Goal: Check status

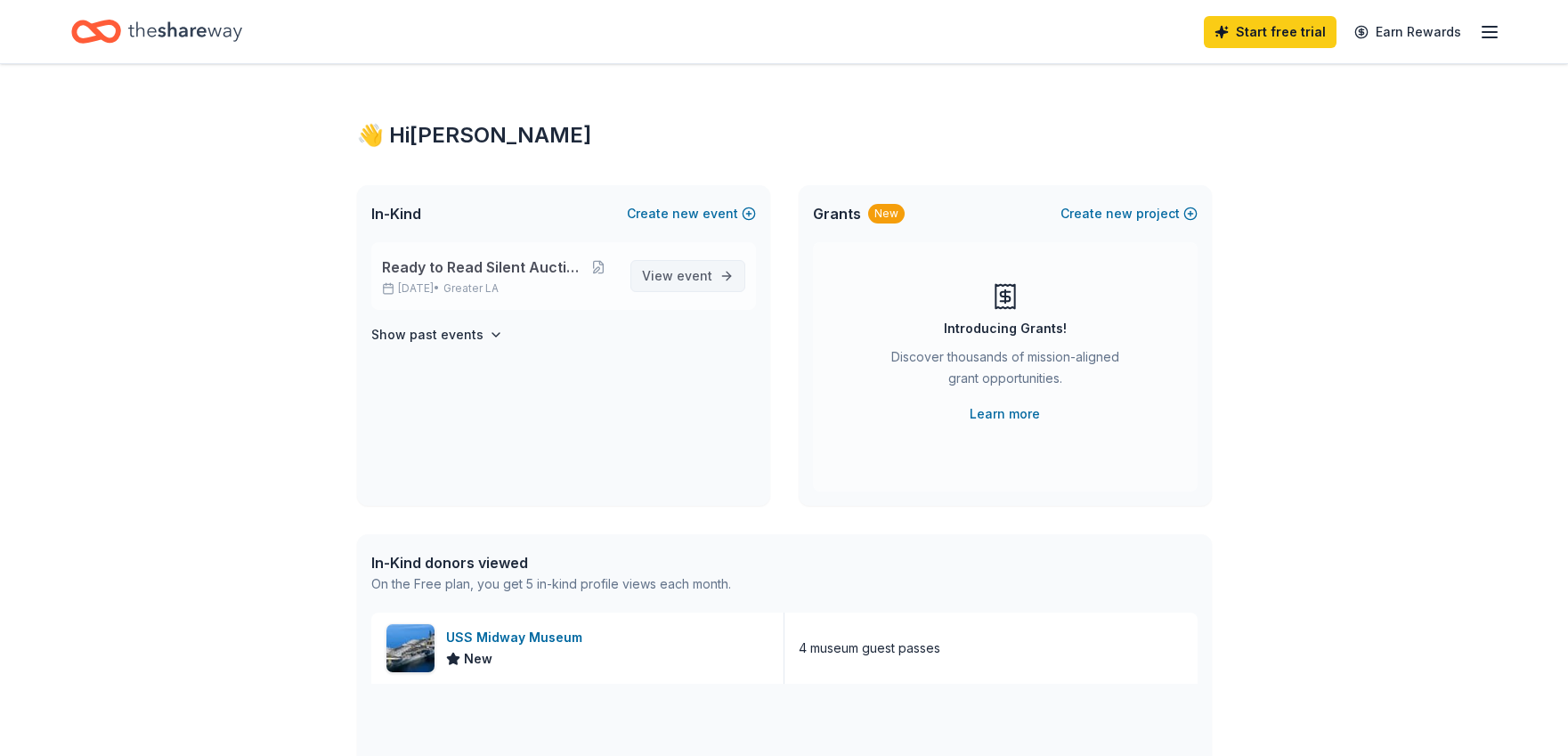
click at [688, 282] on span "event" at bounding box center [694, 276] width 36 height 15
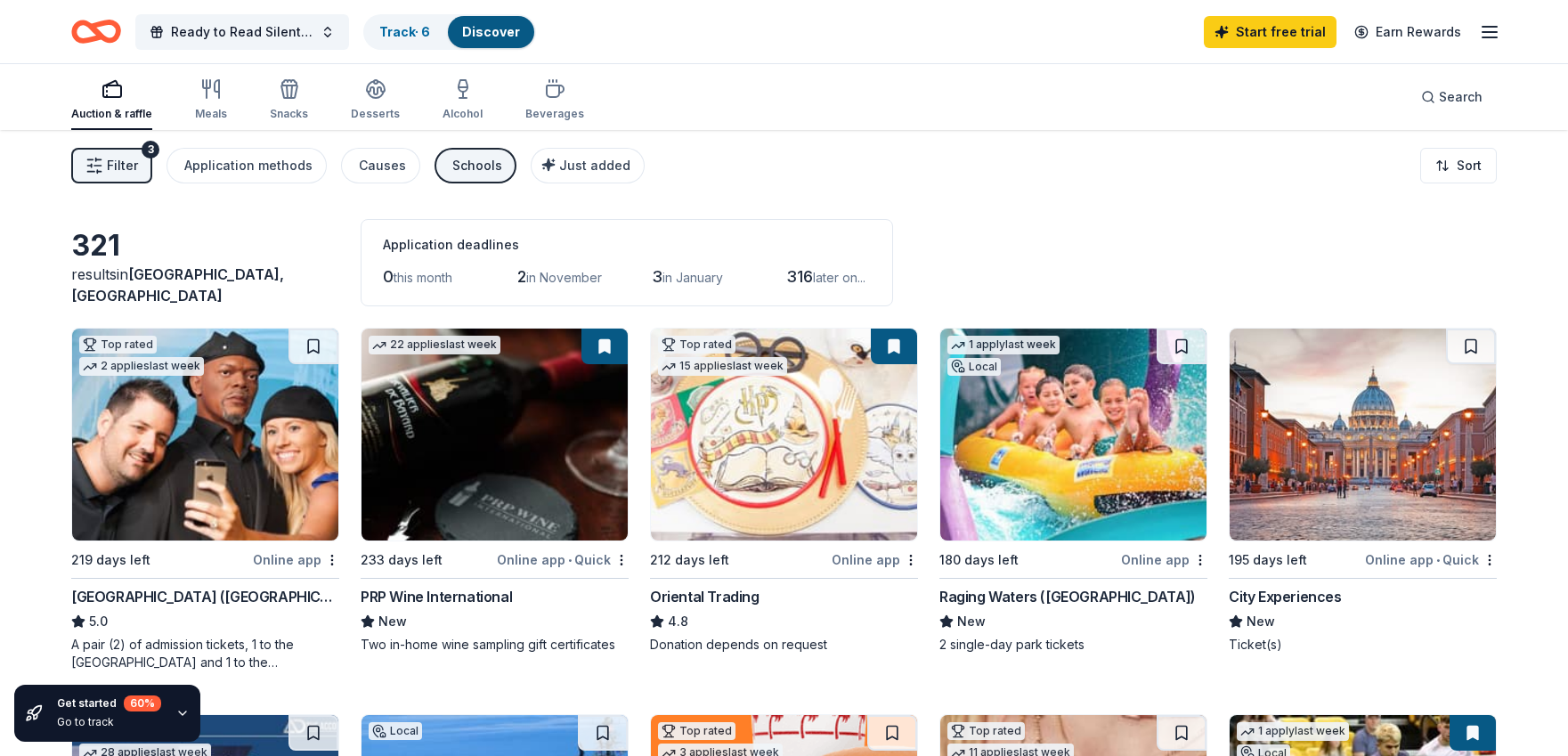
click at [565, 276] on span "in November" at bounding box center [564, 277] width 75 height 15
click at [526, 276] on span "2" at bounding box center [521, 277] width 8 height 19
click at [581, 275] on span "in November" at bounding box center [564, 277] width 75 height 15
drag, startPoint x: 426, startPoint y: 239, endPoint x: 430, endPoint y: 260, distance: 21.4
click at [428, 239] on div "Application deadlines" at bounding box center [626, 244] width 488 height 22
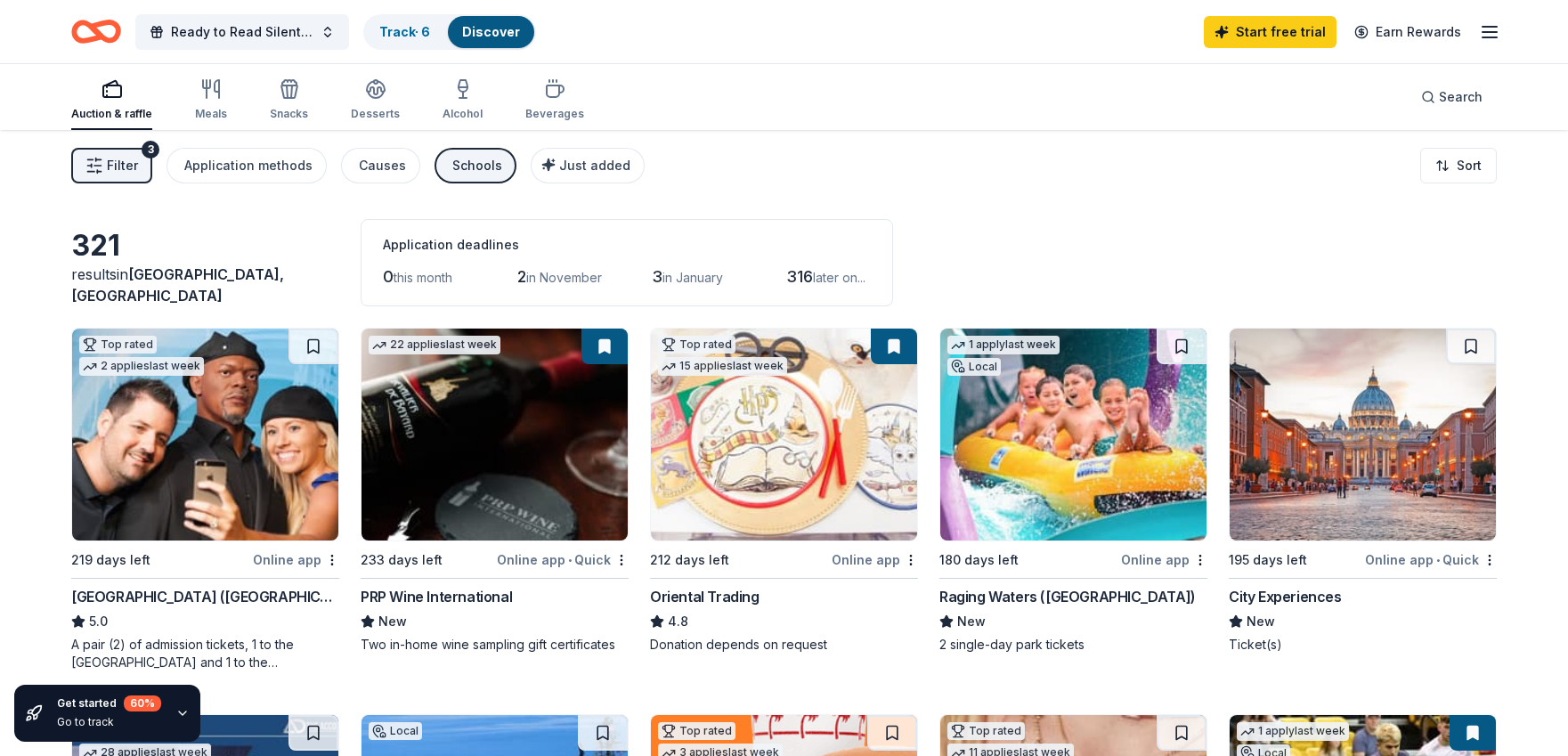
click at [558, 271] on span "in November" at bounding box center [564, 277] width 75 height 15
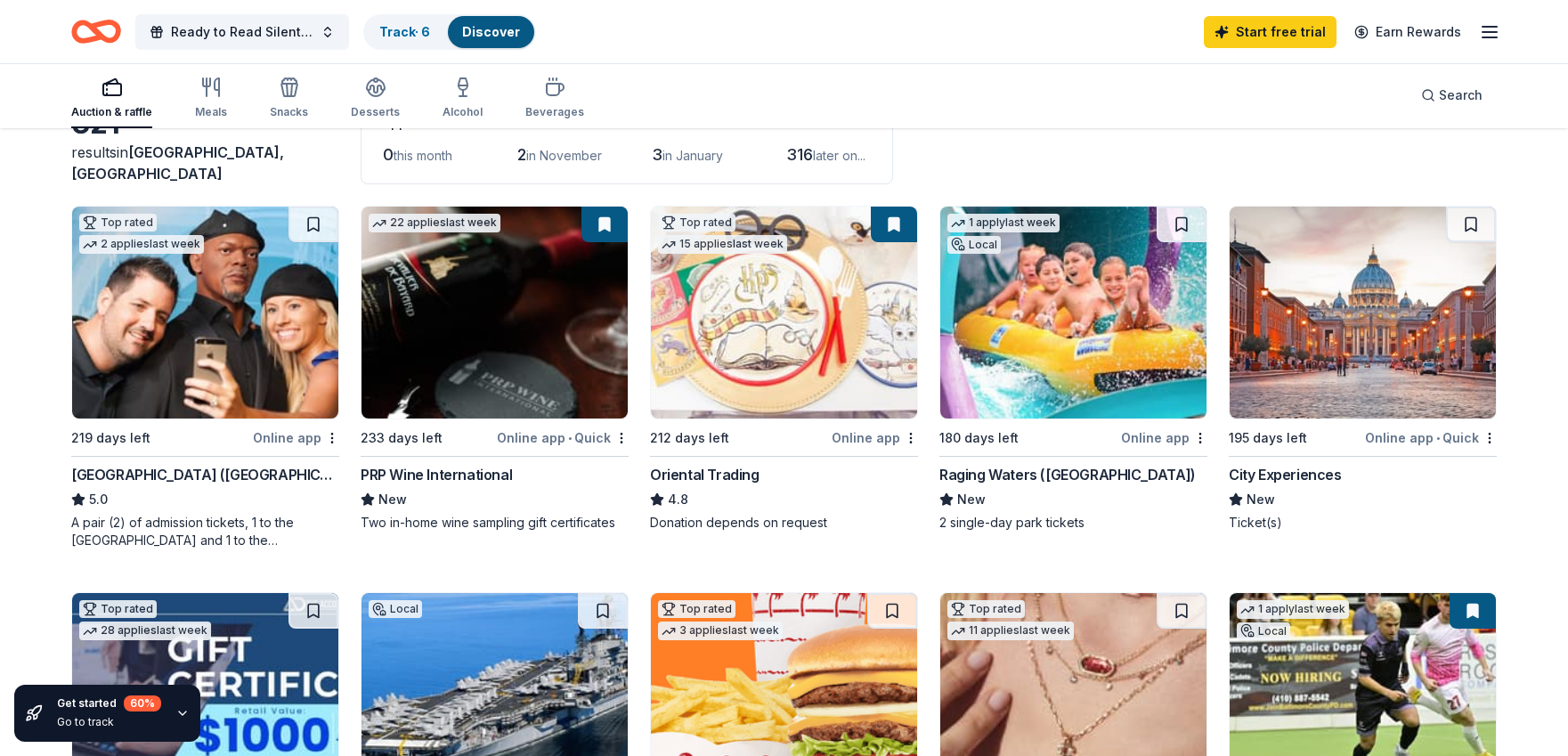
scroll to position [89, 0]
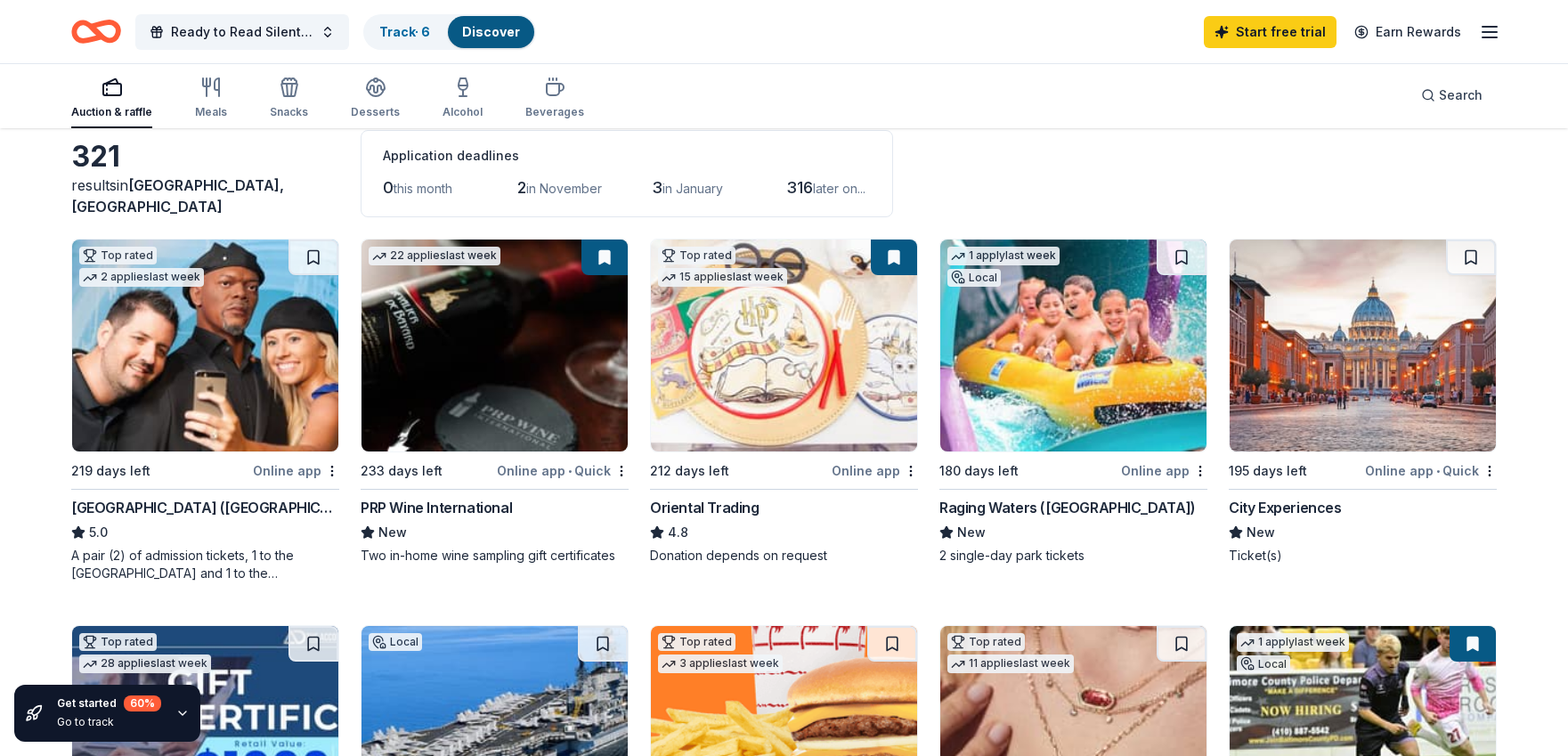
click at [464, 151] on div "Application deadlines" at bounding box center [626, 156] width 488 height 22
click at [583, 183] on span "in November" at bounding box center [564, 189] width 75 height 15
click at [522, 186] on span "2" at bounding box center [521, 188] width 8 height 19
click at [522, 187] on span "2" at bounding box center [521, 188] width 8 height 19
click at [412, 30] on link "Track · 6" at bounding box center [405, 31] width 51 height 15
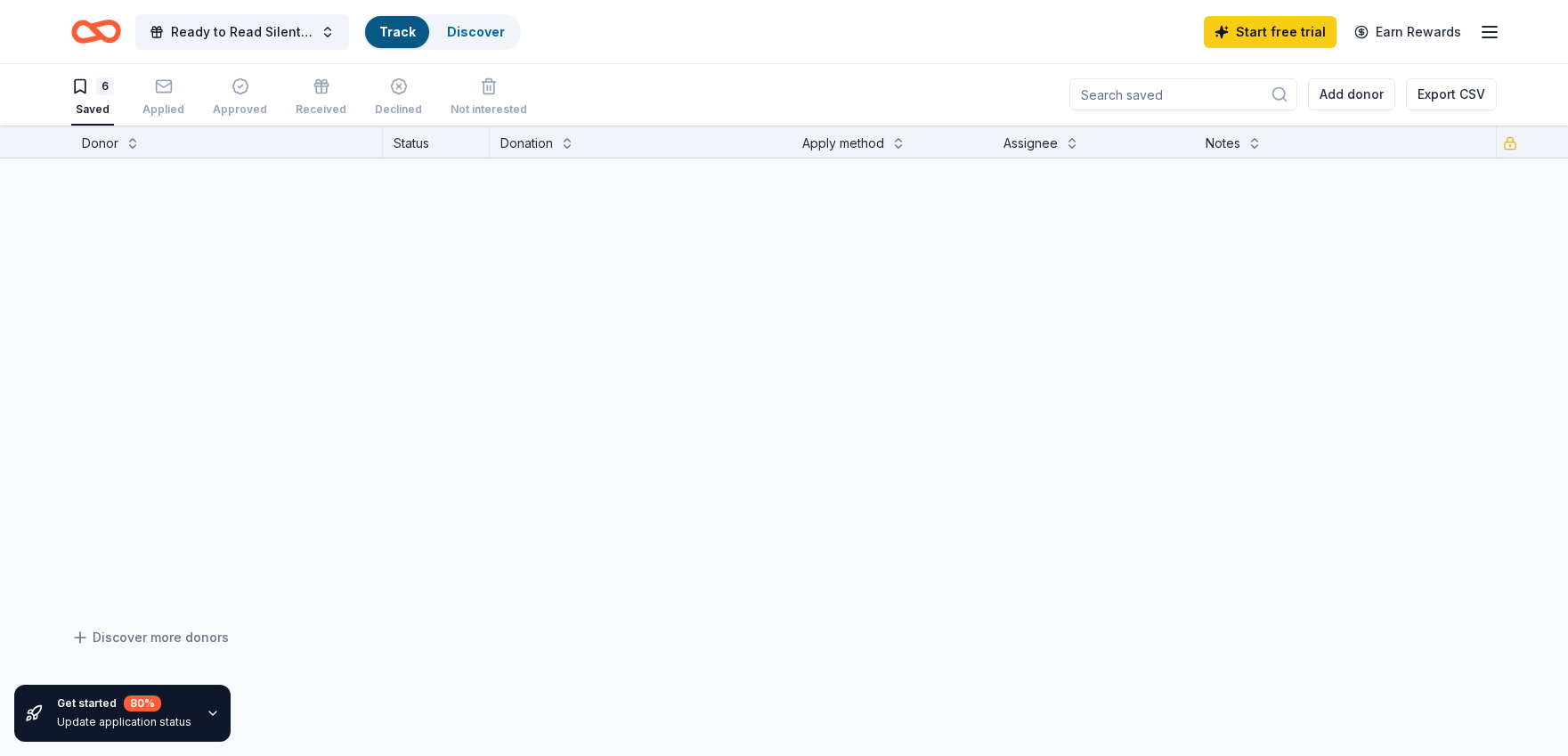
scroll to position [1, 0]
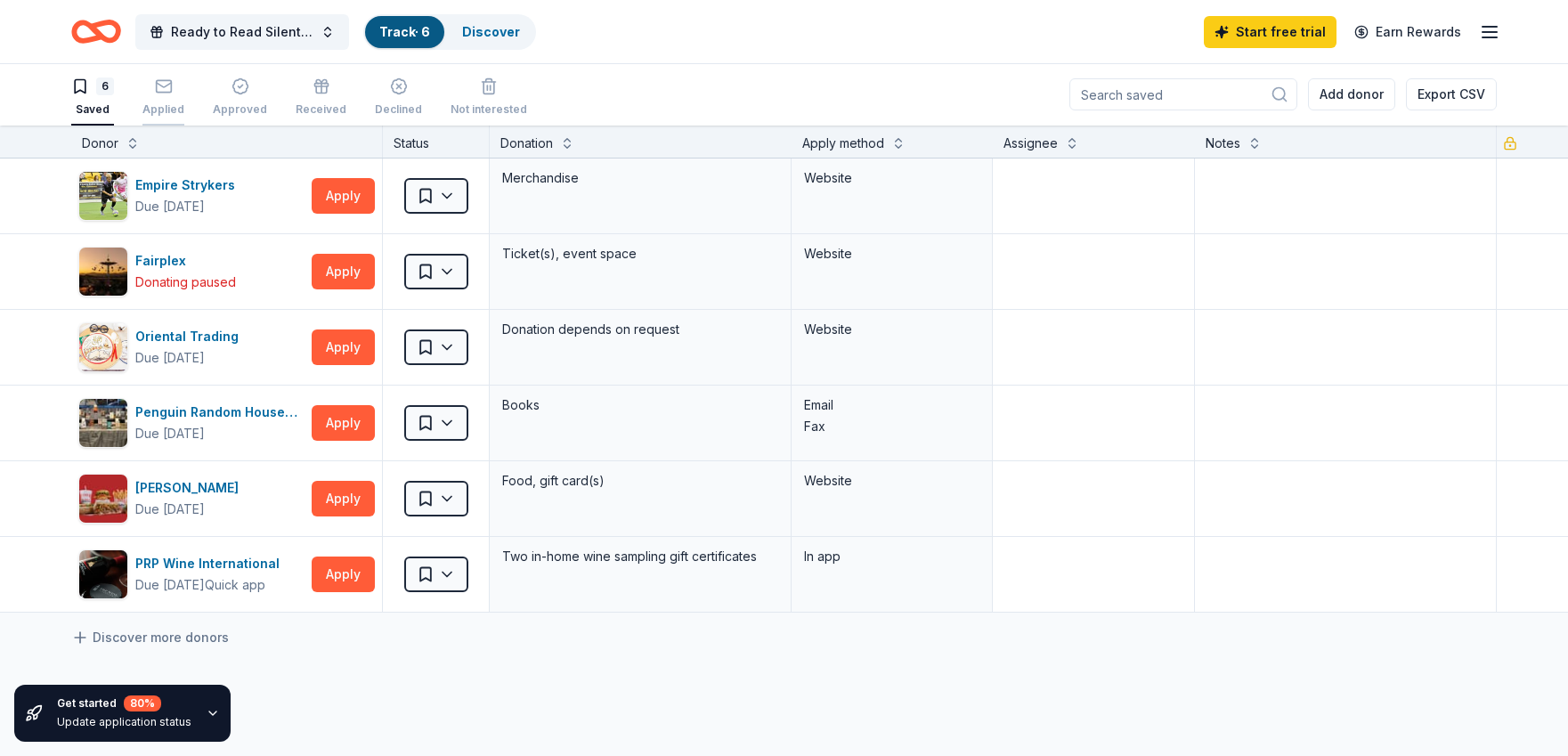
click at [164, 93] on icon "button" at bounding box center [163, 86] width 18 height 18
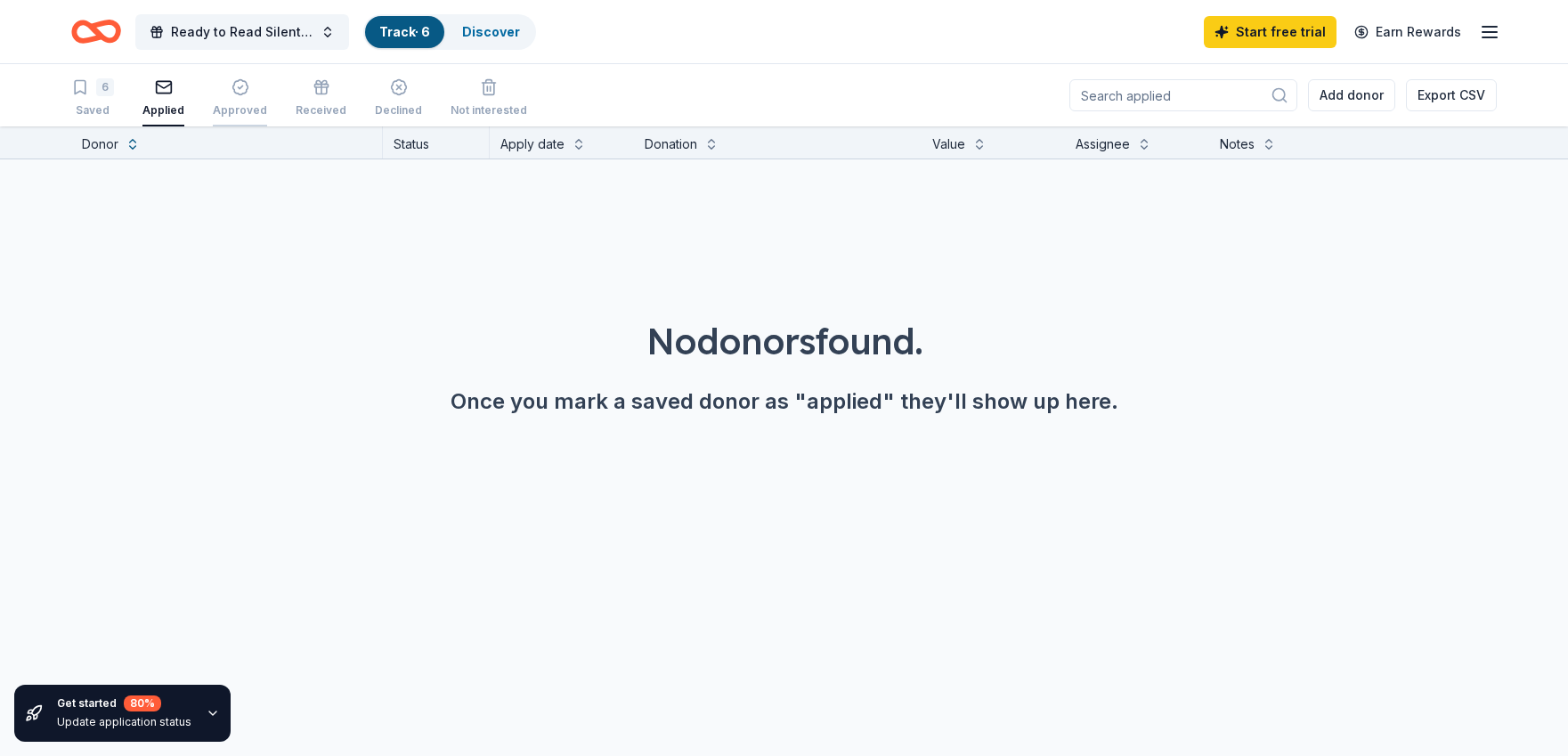
click at [232, 92] on icon "button" at bounding box center [240, 88] width 15 height 15
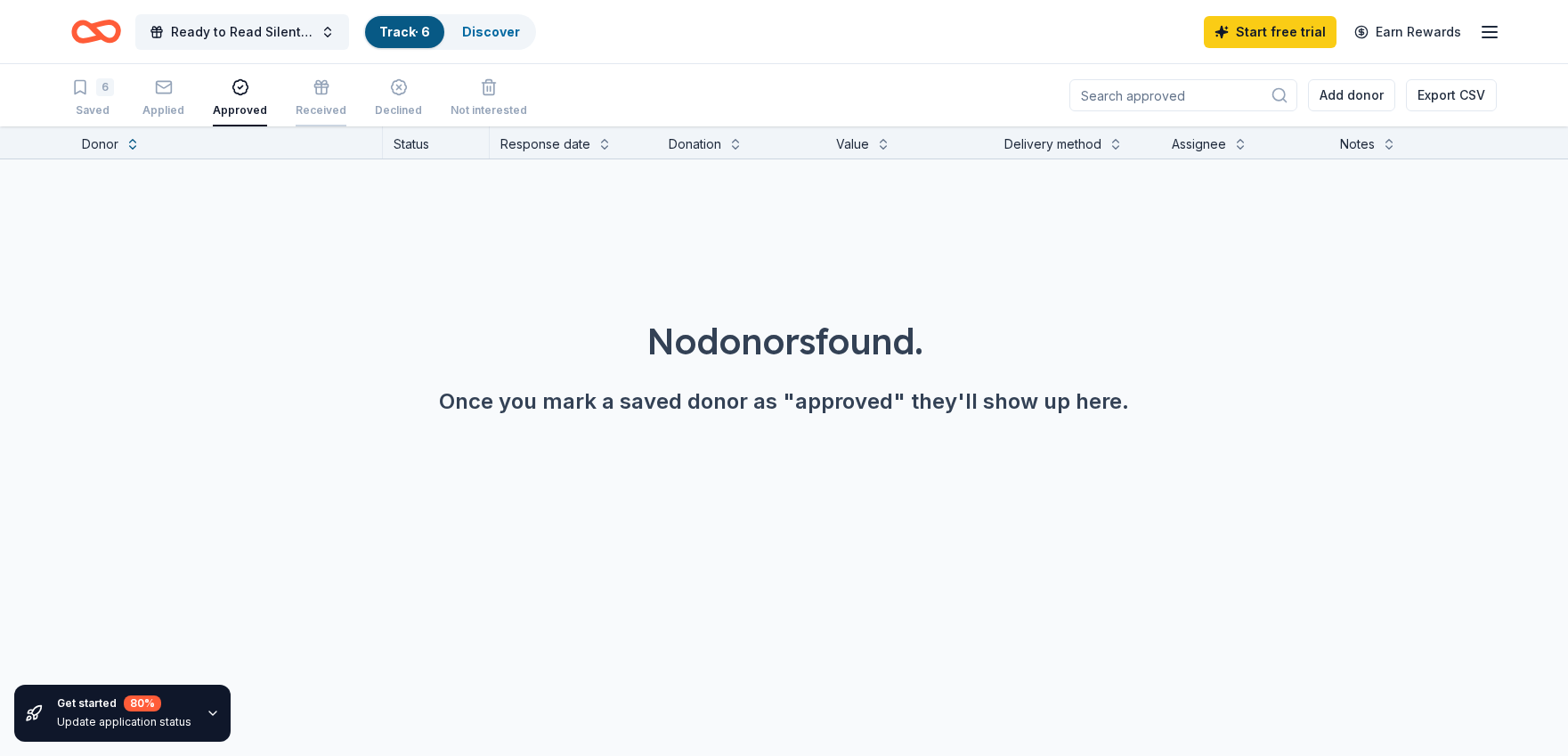
click at [312, 92] on icon "button" at bounding box center [321, 87] width 18 height 18
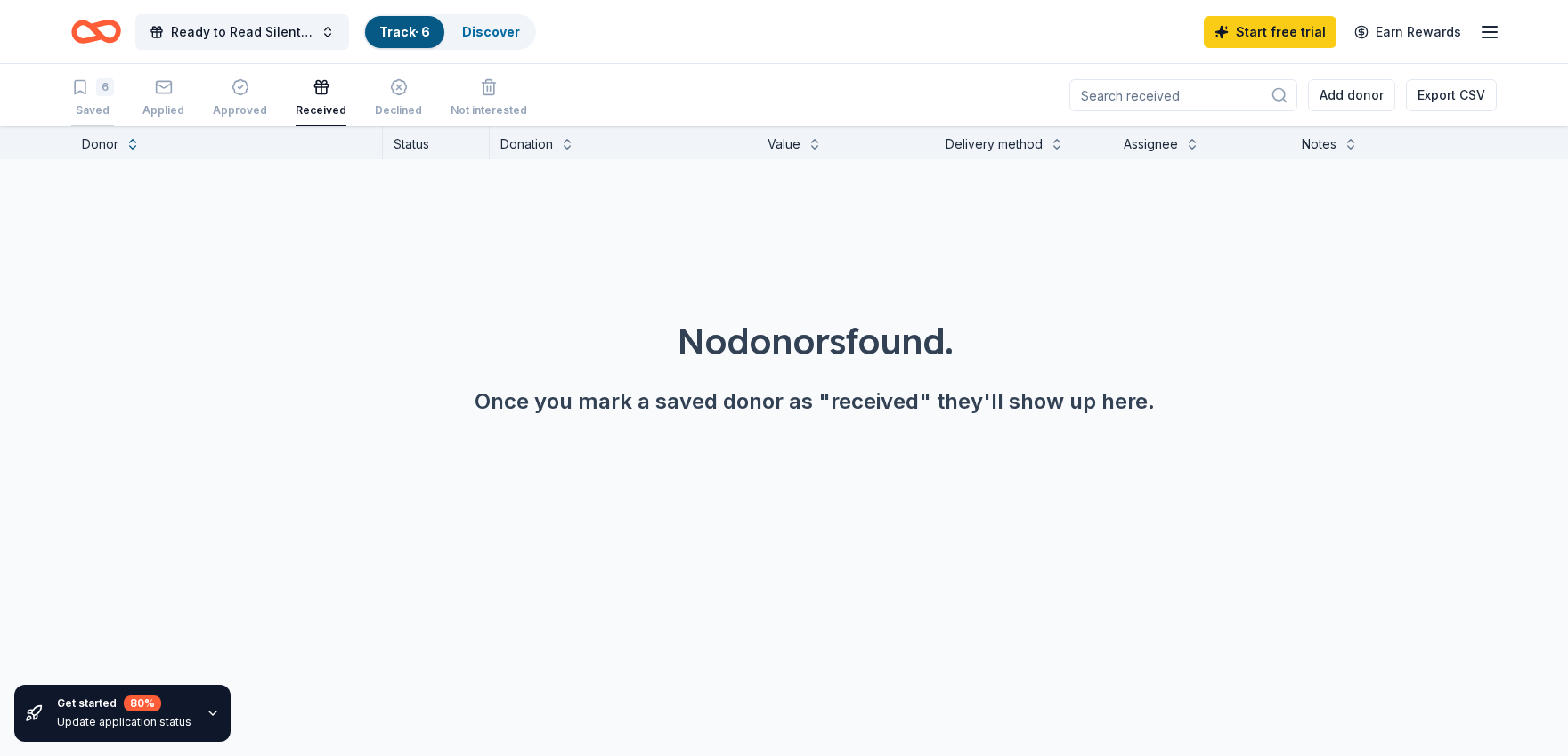
click at [87, 94] on icon "button" at bounding box center [79, 87] width 18 height 18
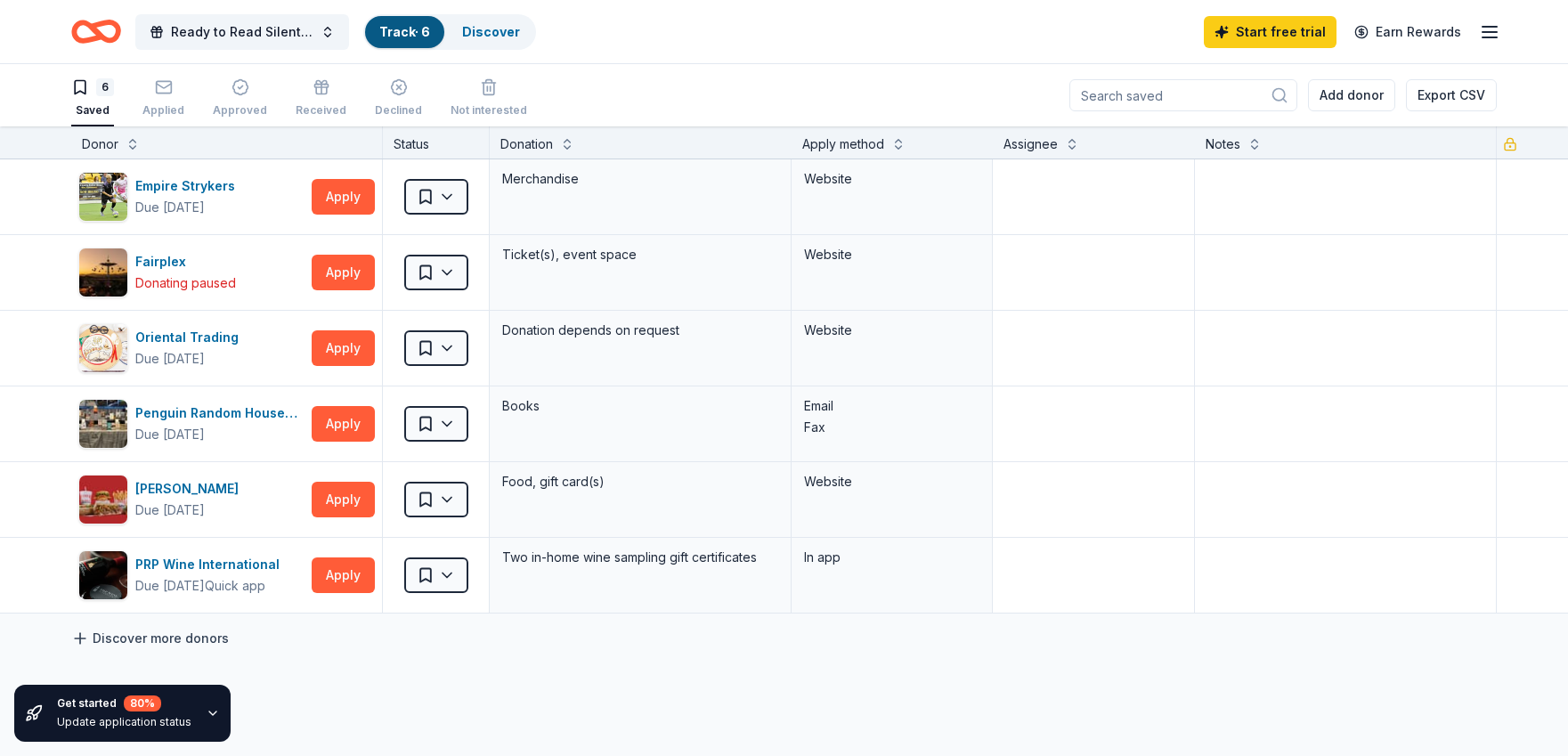
click at [100, 638] on link "Discover more donors" at bounding box center [149, 638] width 158 height 22
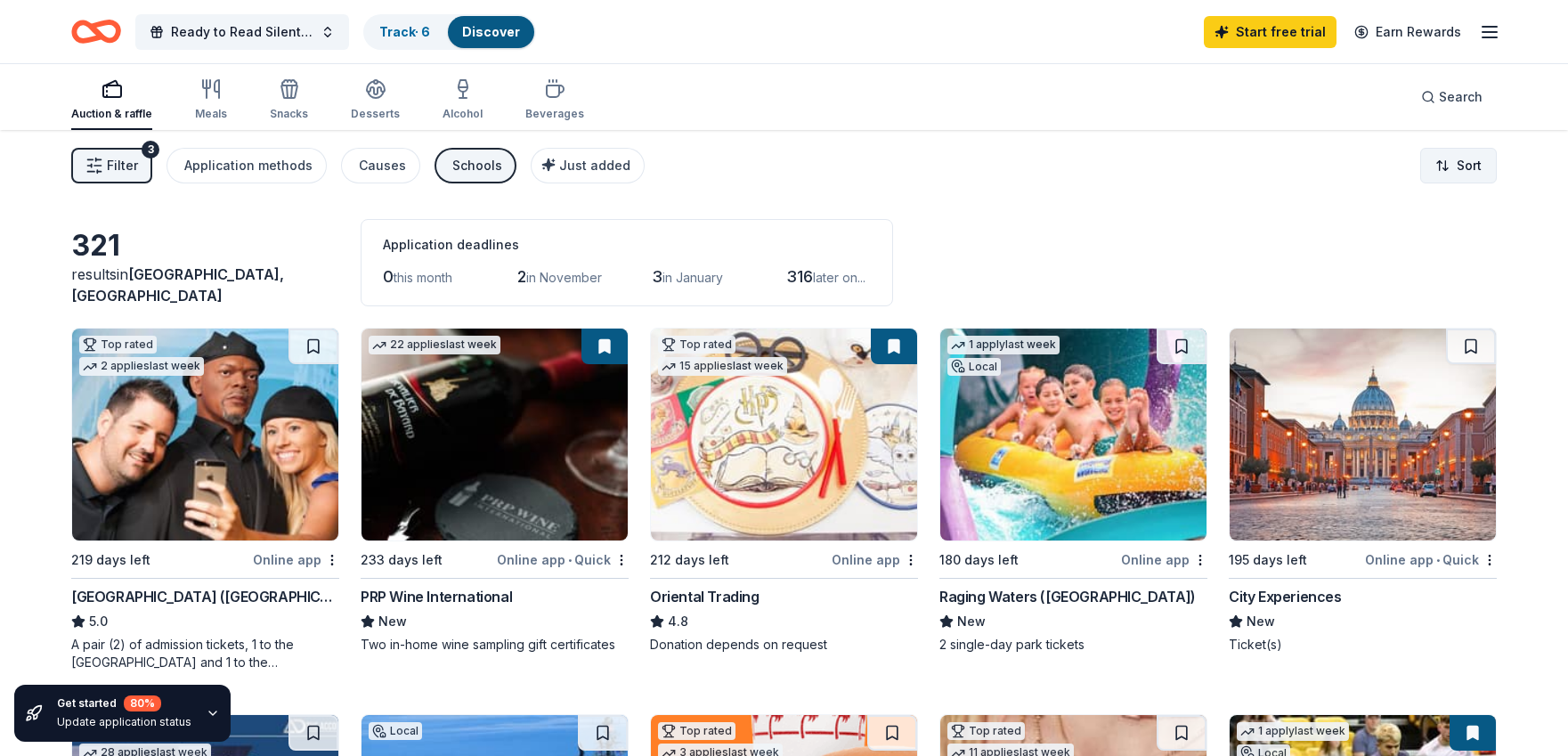
click at [1488, 165] on html "Ready to Read Silent Auction Track · 6 Discover Start free trial Earn Rewards A…" at bounding box center [784, 378] width 1568 height 756
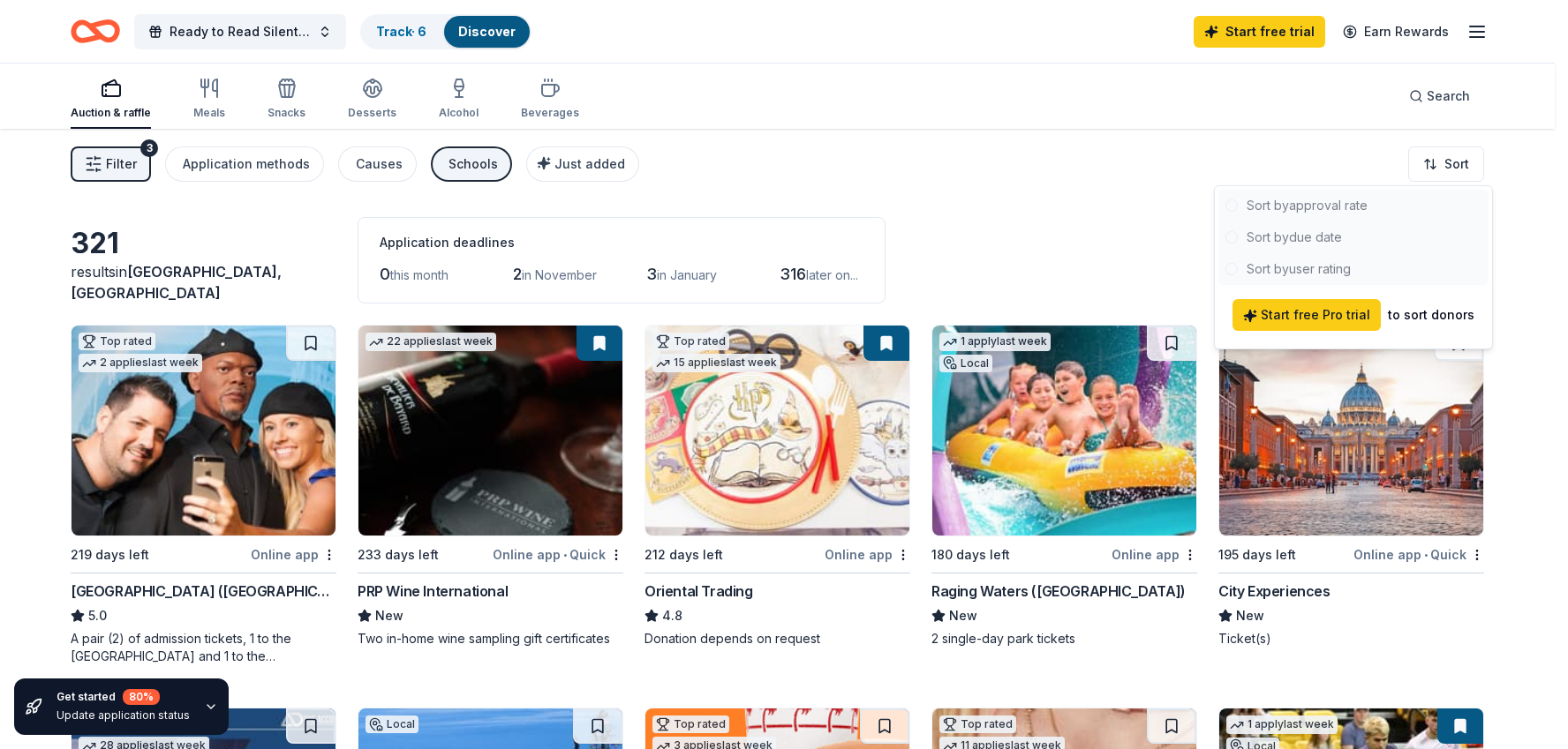
click at [1307, 238] on div at bounding box center [1353, 238] width 270 height 95
click at [1006, 206] on html "Ready to Read Silent Auction Track · 6 Discover Start free trial Earn Rewards A…" at bounding box center [784, 374] width 1568 height 749
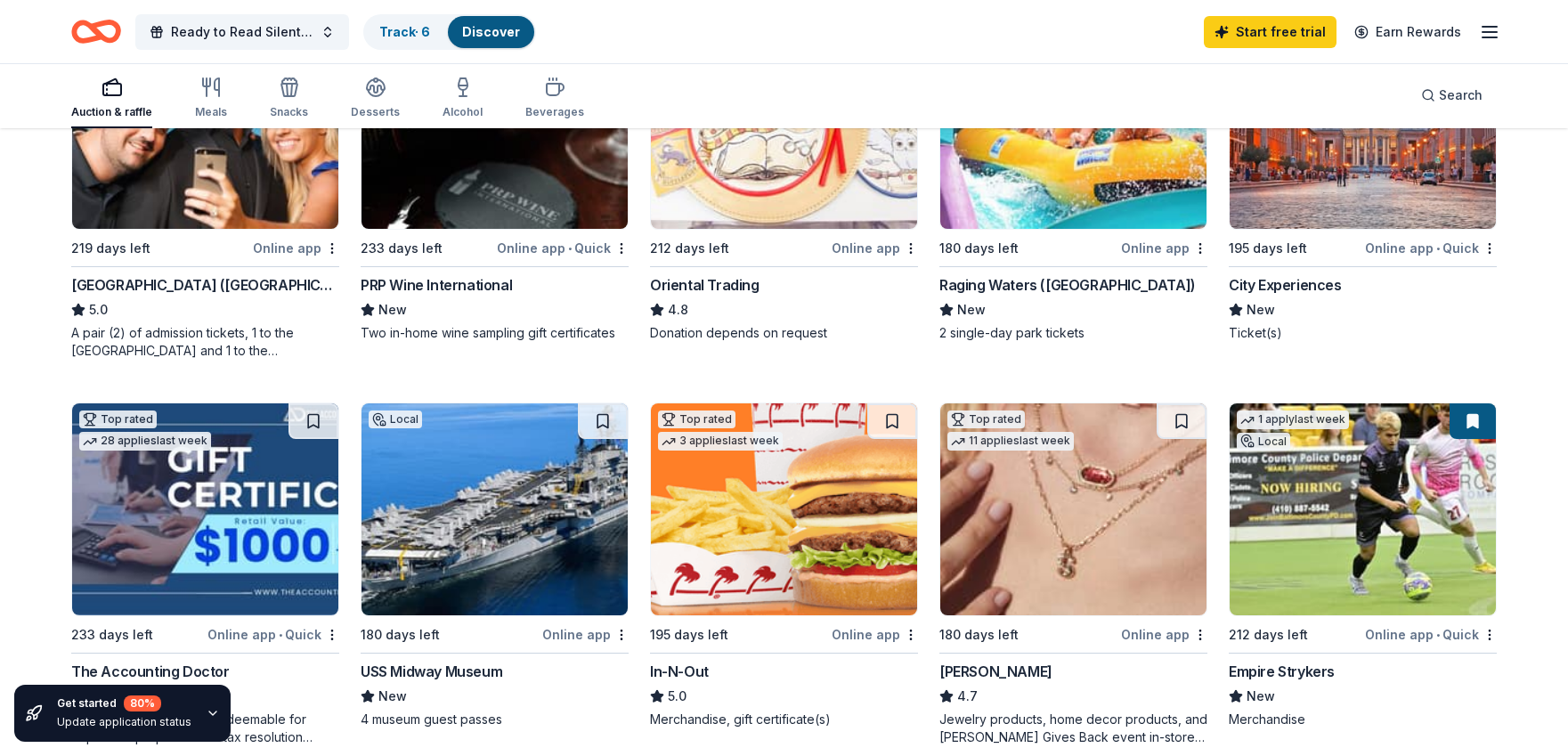
scroll to position [140, 0]
